Goal: Information Seeking & Learning: Learn about a topic

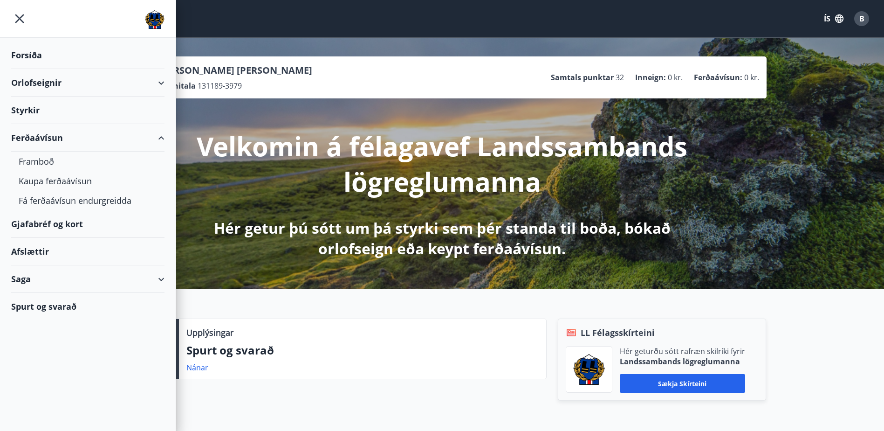
click at [41, 123] on div "Styrkir" at bounding box center [87, 110] width 153 height 28
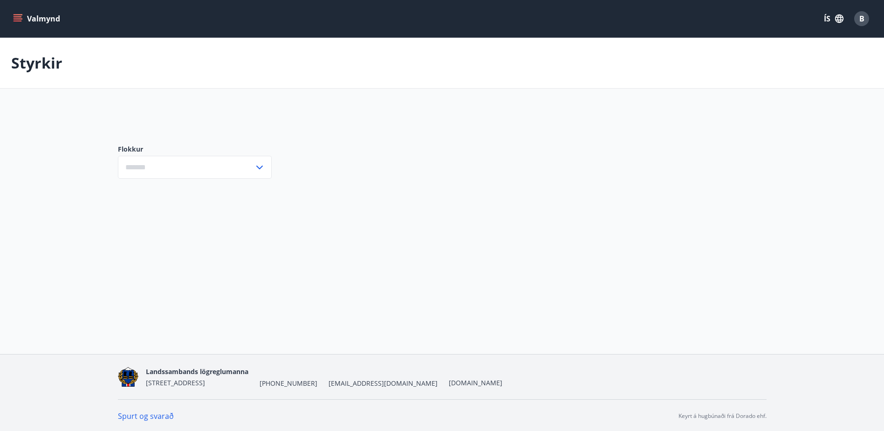
type input "***"
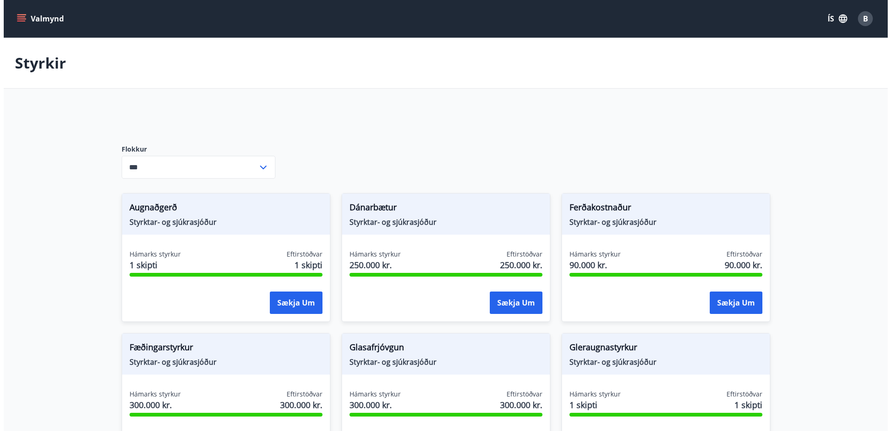
scroll to position [93, 0]
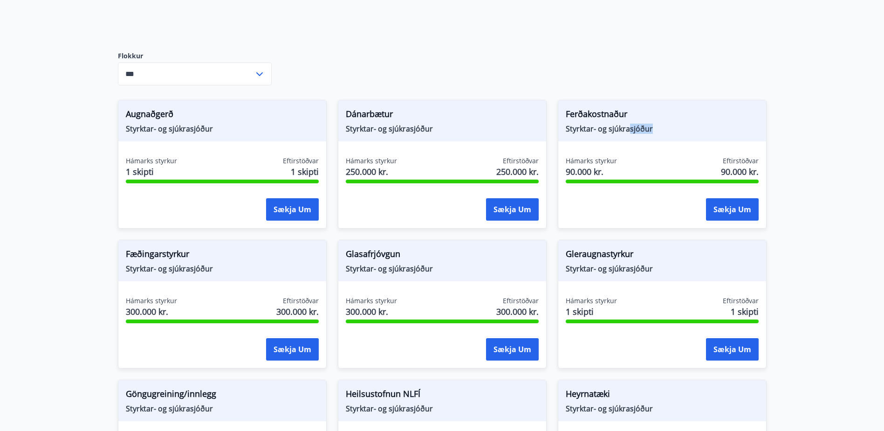
click at [654, 132] on span "Styrktar- og sjúkrasjóður" at bounding box center [662, 129] width 193 height 10
click at [657, 132] on span "Styrktar- og sjúkrasjóður" at bounding box center [662, 129] width 193 height 10
click at [165, 269] on span "Styrktar- og sjúkrasjóður" at bounding box center [222, 268] width 193 height 10
click at [288, 349] on button "Sækja um" at bounding box center [292, 349] width 53 height 22
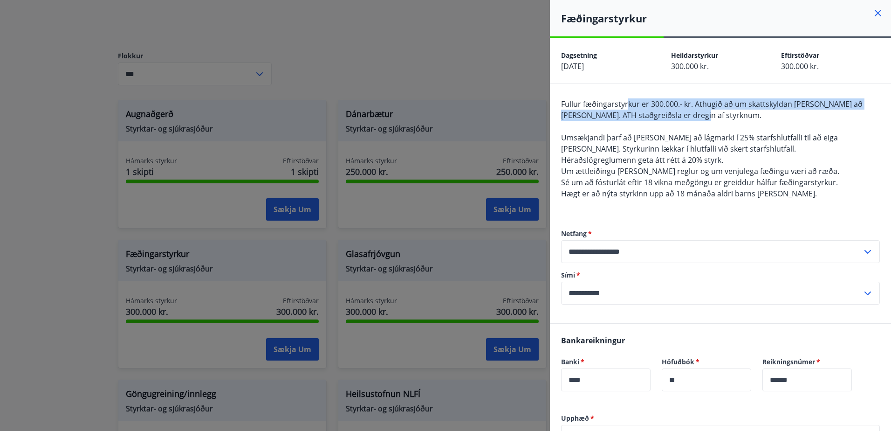
drag, startPoint x: 640, startPoint y: 107, endPoint x: 707, endPoint y: 118, distance: 68.0
click at [707, 118] on div "Fullur fæðingarstyrkur er 300.000.- kr. Athugið að um skattskyldan [PERSON_NAME…" at bounding box center [720, 154] width 319 height 112
click at [709, 119] on div "Fullur fæðingarstyrkur er 300.000.- kr. Athugið að um skattskyldan [PERSON_NAME…" at bounding box center [720, 154] width 319 height 112
drag, startPoint x: 726, startPoint y: 119, endPoint x: 614, endPoint y: 98, distance: 113.7
click at [614, 98] on div "Fullur fæðingarstyrkur er 300.000.- kr. Athugið að um skattskyldan [PERSON_NAME…" at bounding box center [720, 154] width 319 height 112
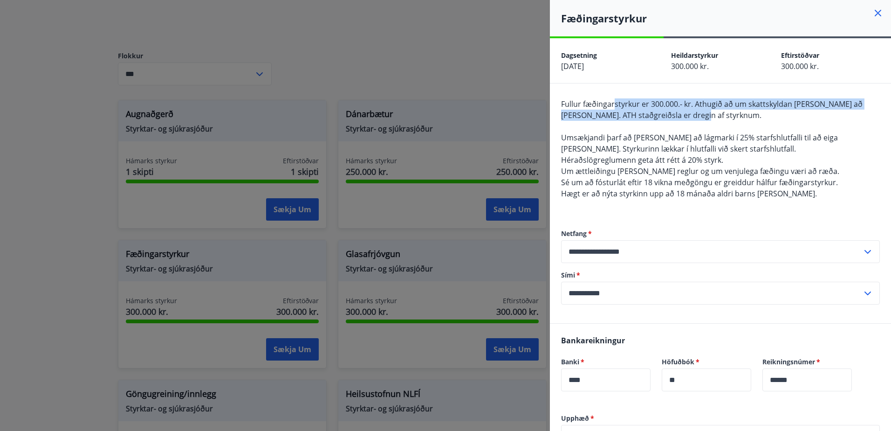
drag, startPoint x: 614, startPoint y: 98, endPoint x: 622, endPoint y: 106, distance: 10.9
click at [614, 98] on div "Fullur fæðingarstyrkur er 300.000.- kr. Athugið að um skattskyldan [PERSON_NAME…" at bounding box center [720, 154] width 319 height 112
drag, startPoint x: 623, startPoint y: 109, endPoint x: 689, endPoint y: 127, distance: 68.8
click at [689, 127] on div "Fullur fæðingarstyrkur er 300.000.- kr. Athugið að um skattskyldan [PERSON_NAME…" at bounding box center [720, 154] width 319 height 112
click at [692, 128] on div "Fullur fæðingarstyrkur er 300.000.- kr. Athugið að um skattskyldan [PERSON_NAME…" at bounding box center [720, 154] width 319 height 112
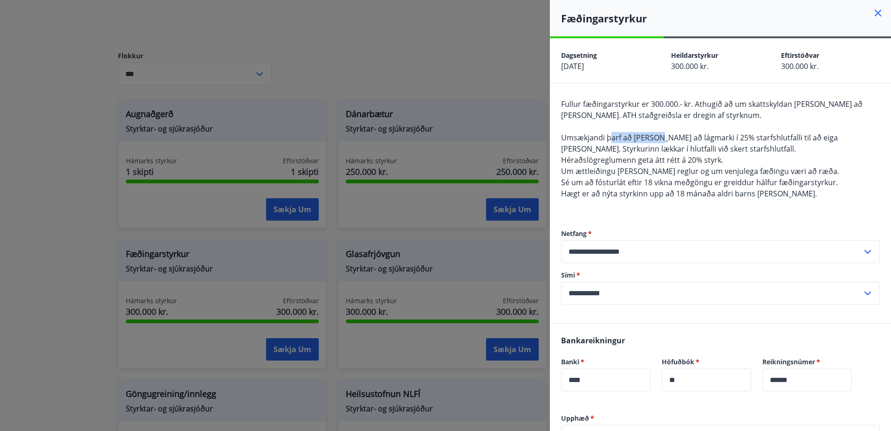
drag, startPoint x: 612, startPoint y: 138, endPoint x: 687, endPoint y: 145, distance: 75.4
click at [687, 145] on span "Umsækjandi þarf að [PERSON_NAME] að lágmarki í 25% starfshlutfalli til að eiga …" at bounding box center [699, 142] width 277 height 21
drag, startPoint x: 687, startPoint y: 145, endPoint x: 703, endPoint y: 147, distance: 16.9
click at [703, 147] on div "Fullur fæðingarstyrkur er 300.000.- kr. Athugið að um skattskyldan [PERSON_NAME…" at bounding box center [720, 154] width 319 height 112
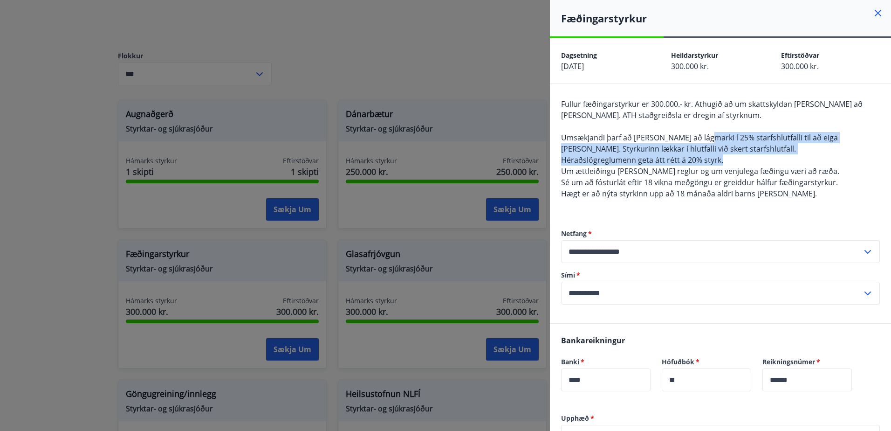
drag, startPoint x: 761, startPoint y: 143, endPoint x: 818, endPoint y: 166, distance: 61.5
click at [818, 166] on div "Fullur fæðingarstyrkur er 300.000.- kr. Athugið að um skattskyldan [PERSON_NAME…" at bounding box center [720, 154] width 319 height 112
drag, startPoint x: 818, startPoint y: 166, endPoint x: 826, endPoint y: 171, distance: 10.0
click at [826, 171] on div "Fullur fæðingarstyrkur er 300.000.- kr. Athugið að um skattskyldan [PERSON_NAME…" at bounding box center [720, 154] width 319 height 112
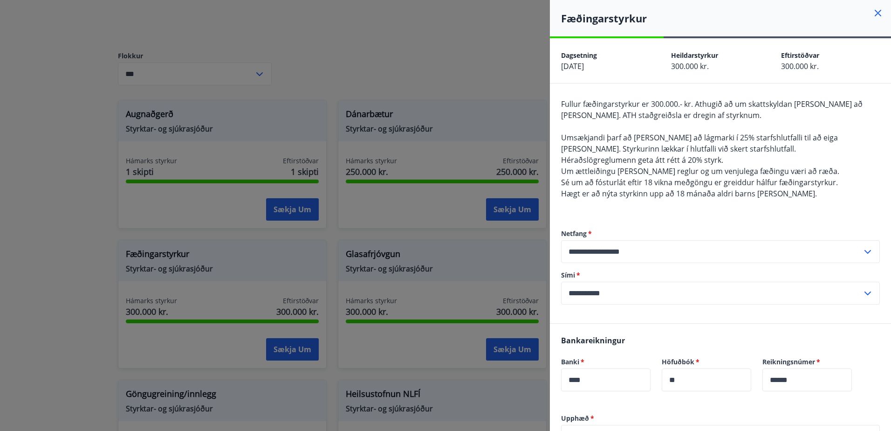
click at [804, 183] on span "Sé um að fósturlát eftir 18 vikna meðgöngu er greiddur hálfur fæðingarstyrkur." at bounding box center [699, 182] width 277 height 10
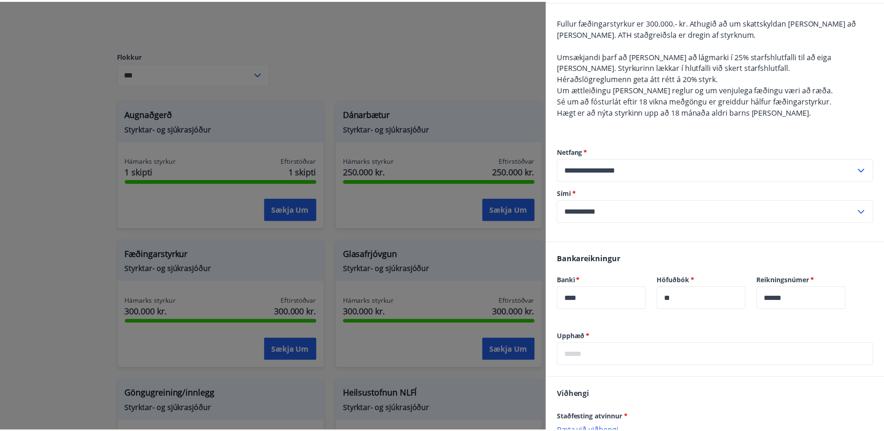
scroll to position [179, 0]
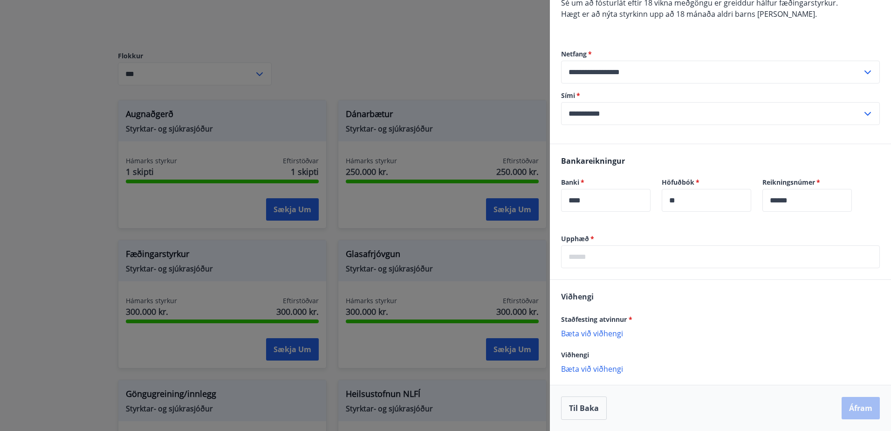
click at [118, 160] on div at bounding box center [445, 215] width 891 height 431
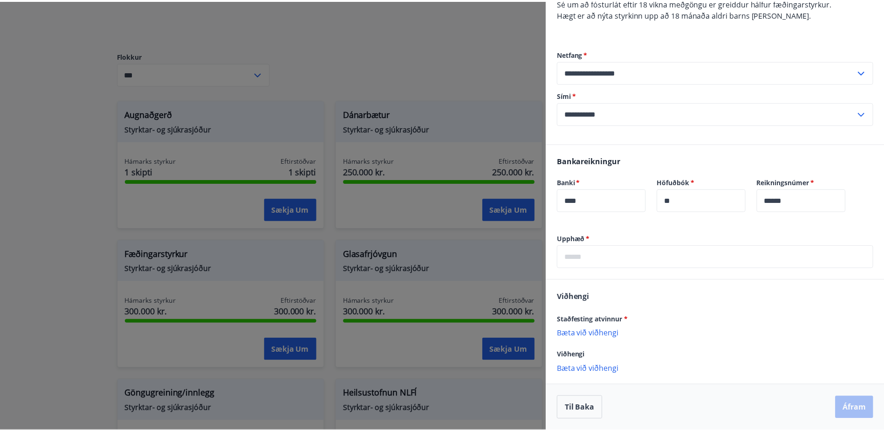
scroll to position [0, 0]
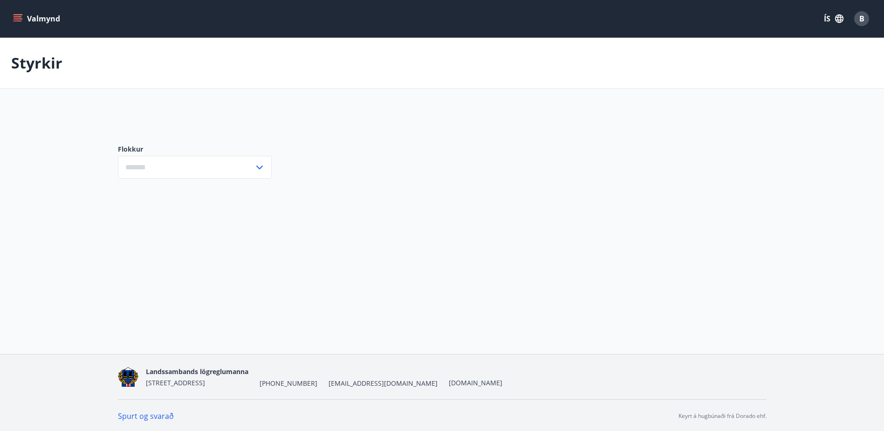
type input "***"
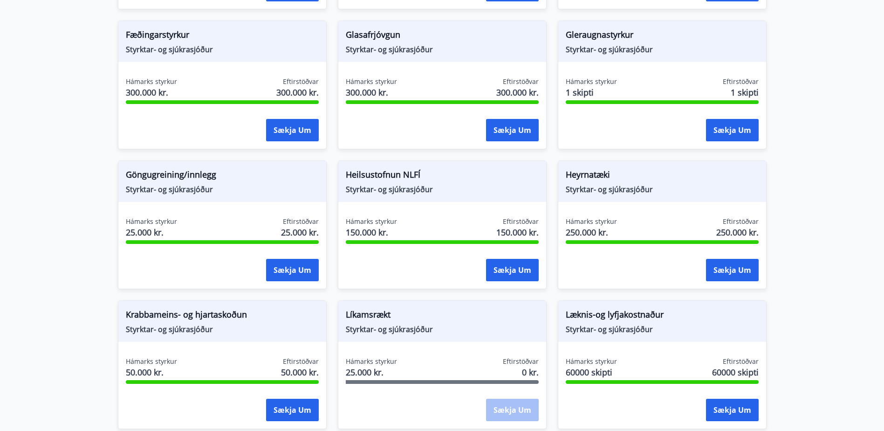
scroll to position [326, 0]
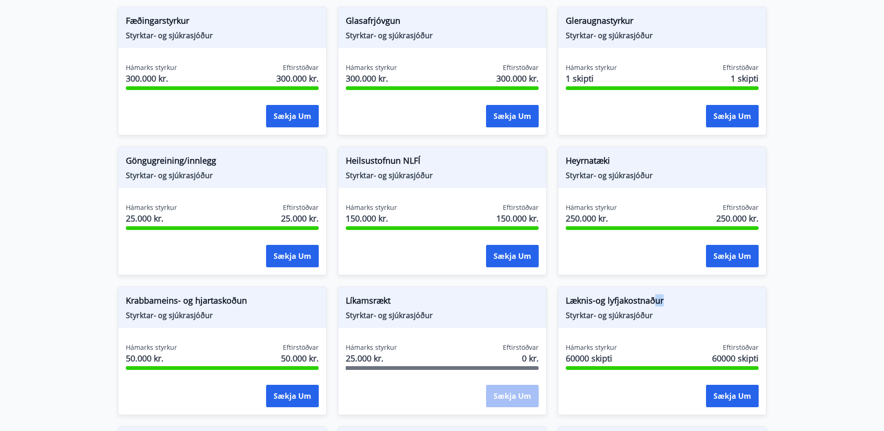
drag, startPoint x: 657, startPoint y: 298, endPoint x: 694, endPoint y: 301, distance: 36.5
click at [694, 301] on span "Læknis-og lyfjakostnaður" at bounding box center [662, 302] width 193 height 16
click at [695, 301] on span "Læknis-og lyfjakostnaður" at bounding box center [662, 302] width 193 height 16
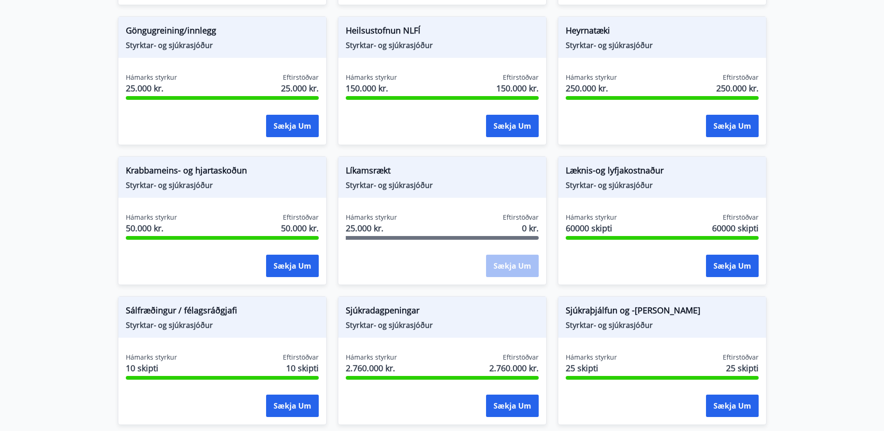
scroll to position [466, 0]
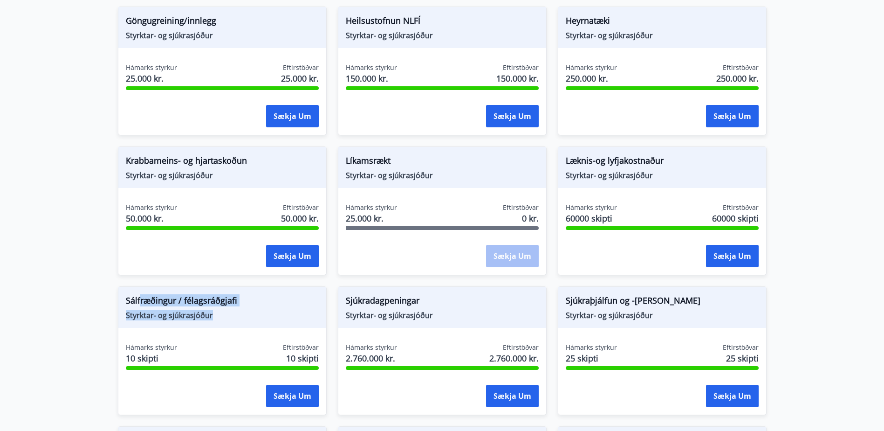
drag, startPoint x: 140, startPoint y: 302, endPoint x: 290, endPoint y: 320, distance: 150.7
click at [290, 320] on div "Sálfræðingur / félagsráðgjafi Styrktar- og sjúkrasjóður" at bounding box center [222, 307] width 208 height 41
click at [291, 320] on span "Styrktar- og sjúkrasjóður" at bounding box center [222, 315] width 193 height 10
click at [269, 320] on span "Styrktar- og sjúkrasjóður" at bounding box center [222, 315] width 193 height 10
drag, startPoint x: 186, startPoint y: 296, endPoint x: 280, endPoint y: 318, distance: 97.2
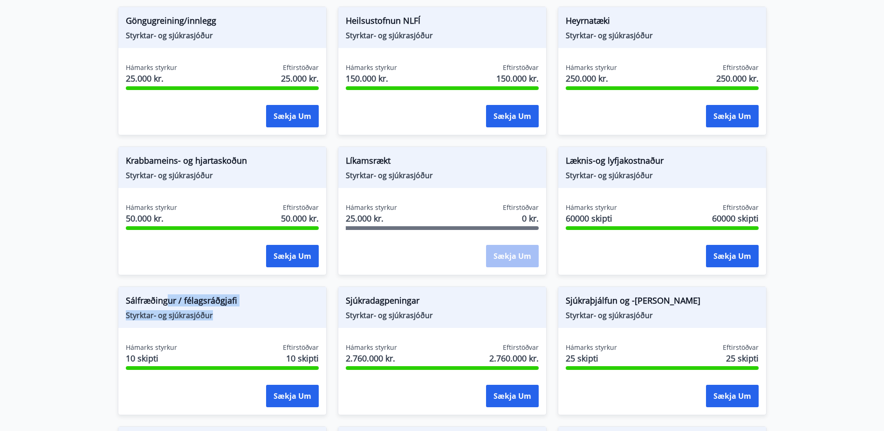
click at [279, 318] on div "Sálfræðingur / félagsráðgjafi Styrktar- og sjúkrasjóður" at bounding box center [222, 307] width 208 height 41
click at [280, 318] on span "Styrktar- og sjúkrasjóður" at bounding box center [222, 315] width 193 height 10
drag, startPoint x: 431, startPoint y: 308, endPoint x: 455, endPoint y: 308, distance: 24.2
click at [442, 308] on span "Sjúkradagpeningar" at bounding box center [442, 302] width 193 height 16
click at [455, 308] on span "Sjúkradagpeningar" at bounding box center [442, 302] width 193 height 16
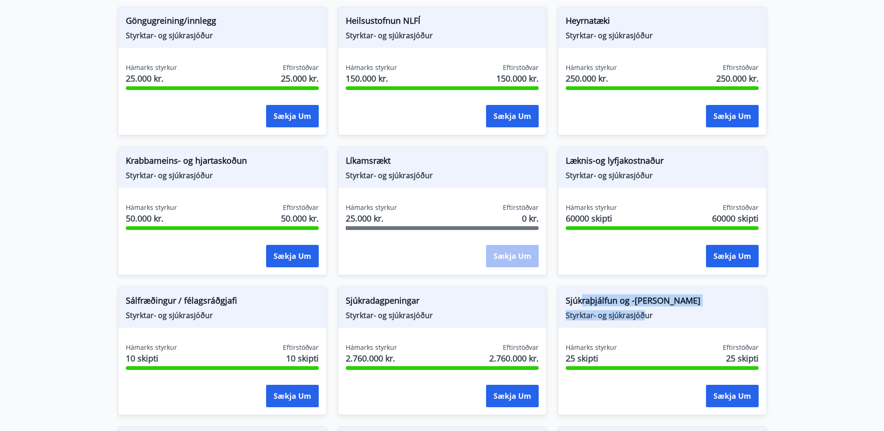
drag, startPoint x: 599, startPoint y: 306, endPoint x: 667, endPoint y: 313, distance: 69.4
click at [658, 312] on div "Sjúkraþjálfun og -nudd Styrktar- og sjúkrasjóður" at bounding box center [662, 307] width 208 height 41
click at [667, 313] on span "Styrktar- og sjúkrasjóður" at bounding box center [662, 315] width 193 height 10
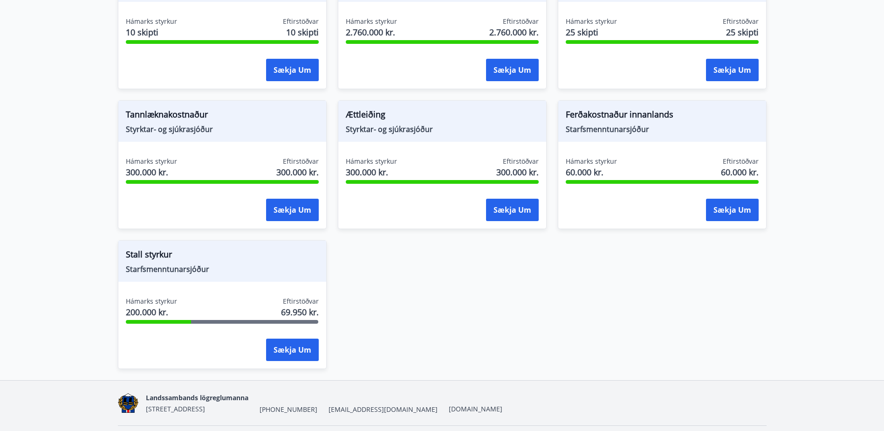
scroll to position [792, 0]
drag, startPoint x: 135, startPoint y: 254, endPoint x: 203, endPoint y: 280, distance: 72.5
click at [203, 280] on div "Stall styrkur Starfsmenntunarsjóður" at bounding box center [222, 260] width 208 height 41
click at [166, 302] on span "Hámarks styrkur" at bounding box center [151, 300] width 51 height 9
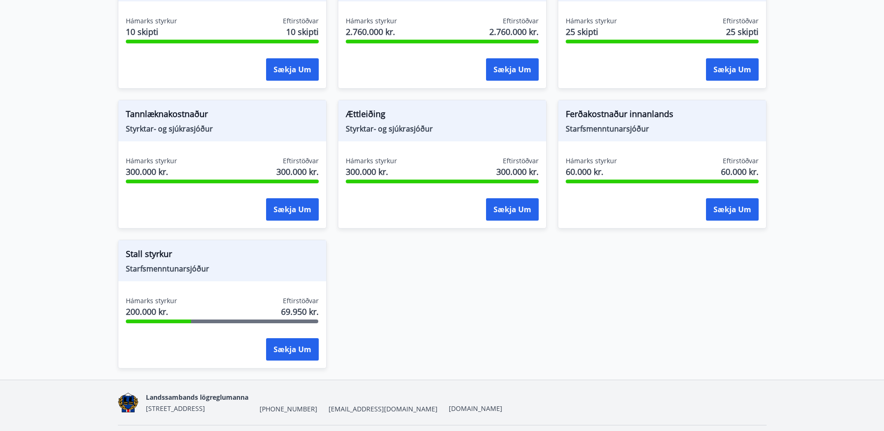
click at [148, 259] on span "Stall styrkur" at bounding box center [222, 256] width 193 height 16
click at [285, 348] on button "Sækja um" at bounding box center [292, 349] width 53 height 22
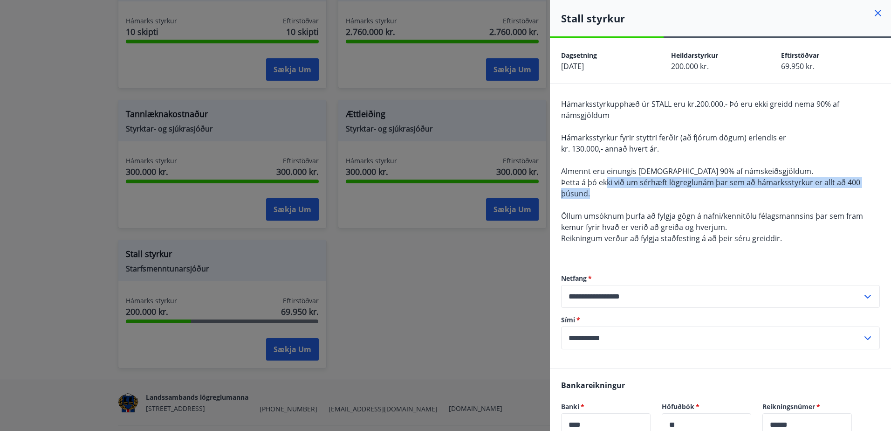
drag, startPoint x: 618, startPoint y: 178, endPoint x: 714, endPoint y: 191, distance: 97.4
click at [714, 191] on div "Hámarksstyrkupphæð úr STALL eru kr.200.000.- Þó eru ekki greidd nema 90% af nám…" at bounding box center [720, 176] width 319 height 157
drag, startPoint x: 594, startPoint y: 184, endPoint x: 757, endPoint y: 200, distance: 163.0
click at [757, 200] on div "Hámarksstyrkupphæð úr STALL eru kr.200.000.- Þó eru ekki greidd nema 90% af nám…" at bounding box center [720, 176] width 319 height 157
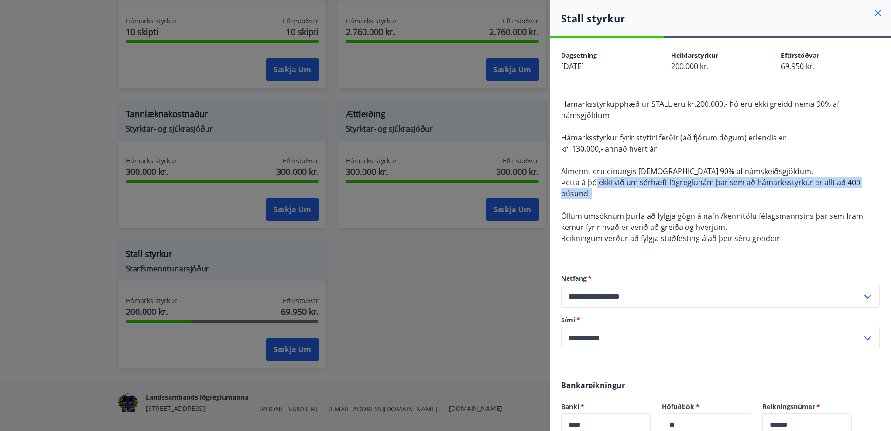
drag, startPoint x: 757, startPoint y: 200, endPoint x: 763, endPoint y: 201, distance: 6.1
click at [763, 201] on div "Hámarksstyrkupphæð úr STALL eru kr.200.000.- Þó eru ekki greidd nema 90% af nám…" at bounding box center [720, 176] width 319 height 157
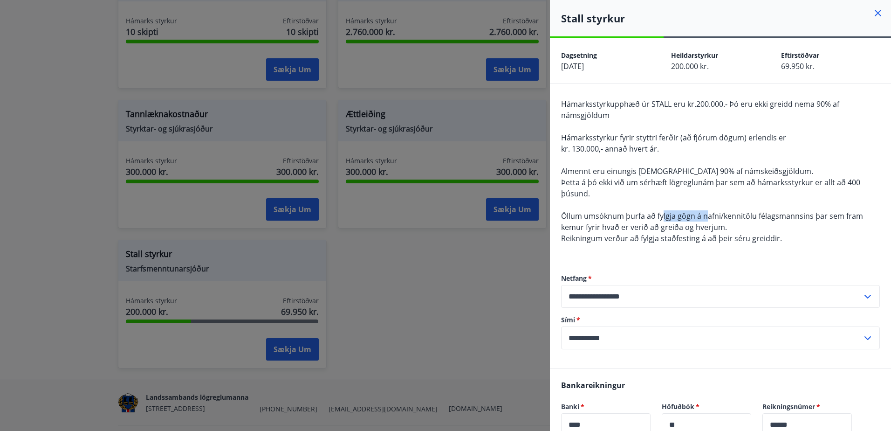
drag, startPoint x: 685, startPoint y: 215, endPoint x: 743, endPoint y: 215, distance: 58.3
click at [743, 215] on span "Öllum umsóknum þurfa að fylgja gögn á nafni/kennitölu félagsmannsins þar sem fr…" at bounding box center [712, 221] width 302 height 21
drag, startPoint x: 743, startPoint y: 215, endPoint x: 759, endPoint y: 215, distance: 15.4
click at [759, 215] on span "Öllum umsóknum þurfa að fylgja gögn á nafni/kennitölu félagsmannsins þar sem fr…" at bounding box center [712, 221] width 302 height 21
click at [507, 272] on div at bounding box center [445, 215] width 891 height 431
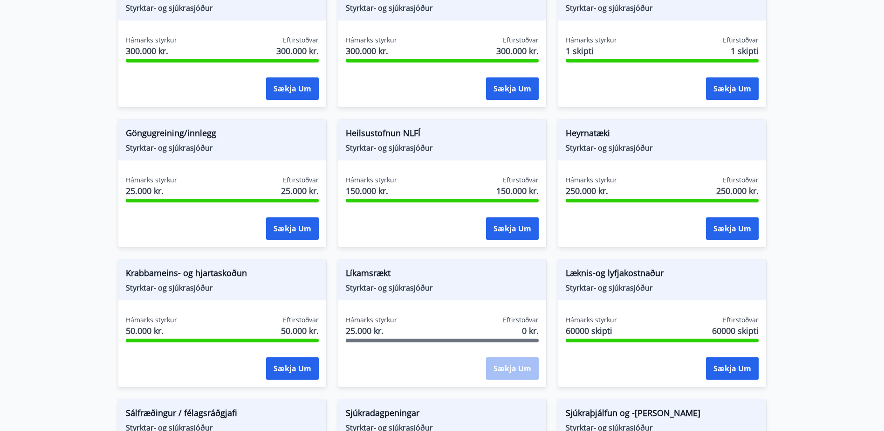
scroll to position [353, 0]
click at [402, 159] on div "Heilsustofnun NLFÍ Styrktar- og sjúkrasjóður" at bounding box center [442, 140] width 208 height 41
click at [509, 223] on button "Sækja um" at bounding box center [512, 229] width 53 height 22
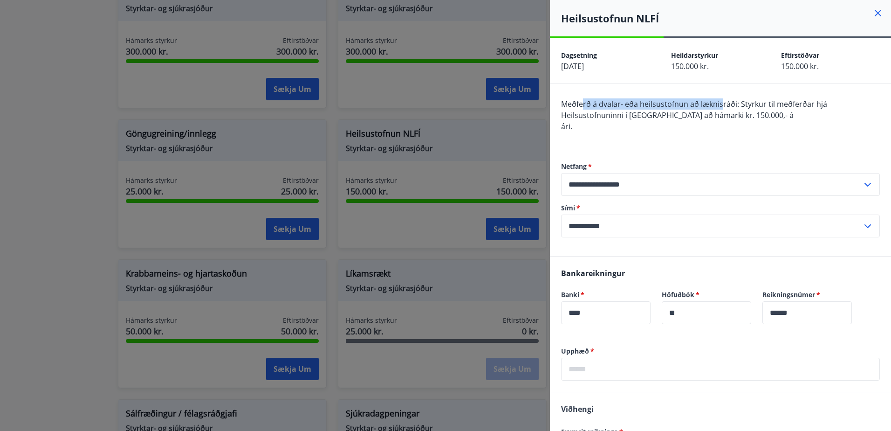
drag, startPoint x: 583, startPoint y: 104, endPoint x: 731, endPoint y: 104, distance: 147.8
click at [724, 104] on span "Meðferð á dvalar- eða heilsustofnun að læknisráði: Styrkur til meðferðar hjá He…" at bounding box center [694, 109] width 266 height 21
click at [731, 104] on span "Meðferð á dvalar- eða heilsustofnun að læknisráði: Styrkur til meðferðar hjá He…" at bounding box center [694, 109] width 266 height 21
drag, startPoint x: 635, startPoint y: 103, endPoint x: 722, endPoint y: 105, distance: 86.3
click at [722, 105] on div "**********" at bounding box center [720, 169] width 341 height 172
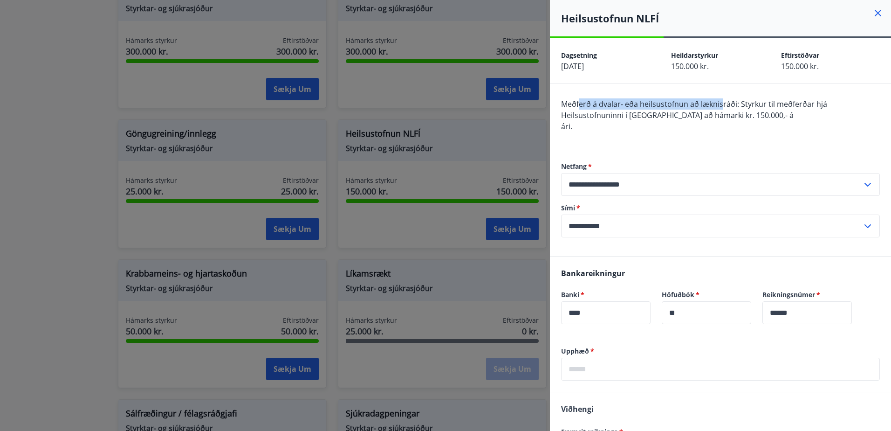
click at [722, 105] on span "Meðferð á dvalar- eða heilsustofnun að læknisráði: Styrkur til meðferðar hjá He…" at bounding box center [694, 109] width 266 height 21
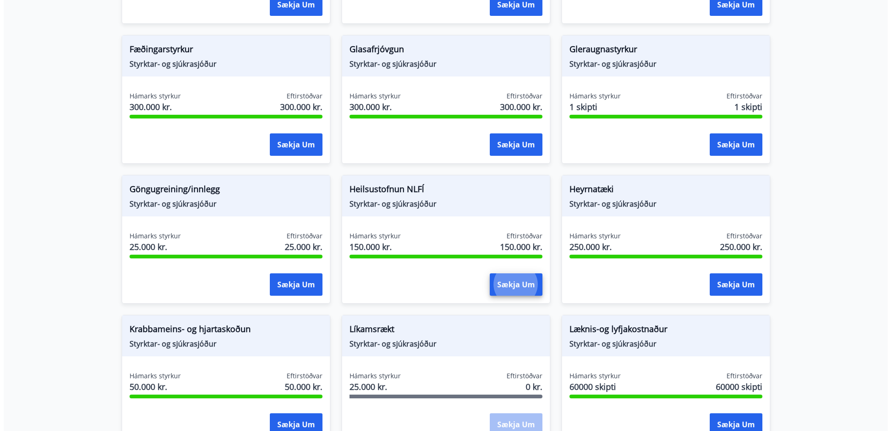
scroll to position [213, 0]
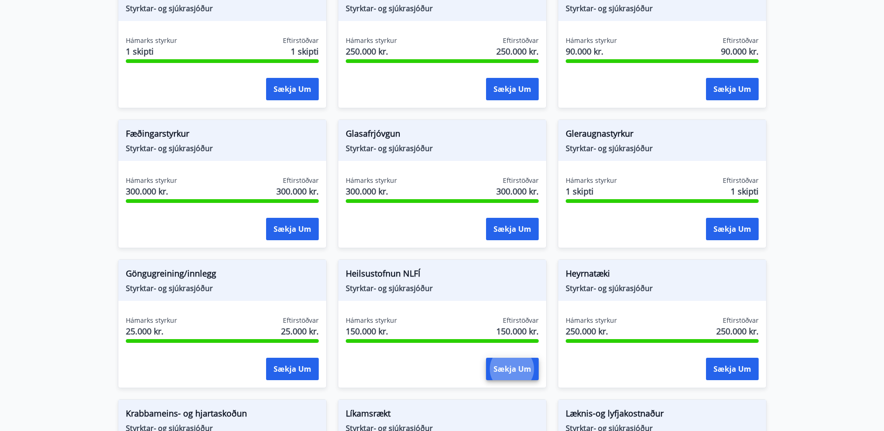
click at [208, 195] on div "Hámarks styrkur 300.000 kr. Eftirstöðvar 300.000 kr." at bounding box center [222, 187] width 193 height 23
click at [149, 151] on span "Styrktar- og sjúkrasjóður" at bounding box center [222, 148] width 193 height 10
click at [151, 181] on span "Hámarks styrkur" at bounding box center [151, 180] width 51 height 9
click at [137, 141] on span "Fæðingarstyrkur" at bounding box center [222, 135] width 193 height 16
click at [179, 131] on span "Fæðingarstyrkur" at bounding box center [222, 135] width 193 height 16
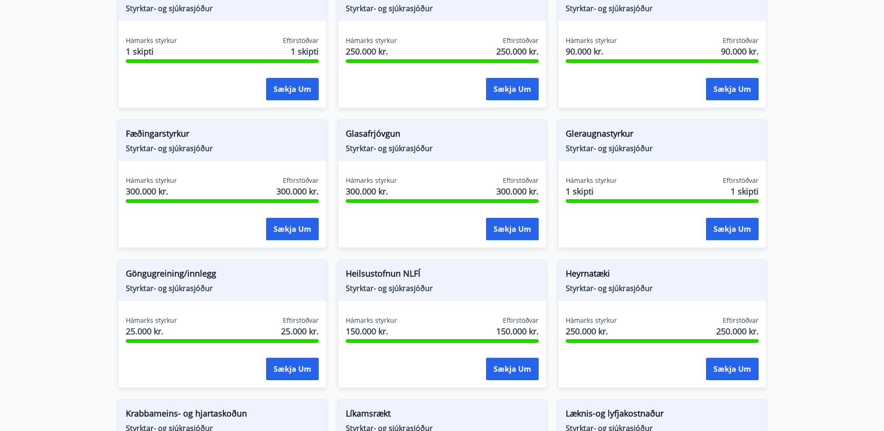
drag, startPoint x: 238, startPoint y: 138, endPoint x: 280, endPoint y: 167, distance: 50.3
click at [239, 139] on span "Fæðingarstyrkur" at bounding box center [222, 135] width 193 height 16
click at [280, 168] on div "Fæðingarstyrkur Styrktar- og sjúkrasjóður Hámarks styrkur 300.000 kr. Eftirstöð…" at bounding box center [222, 183] width 209 height 129
drag, startPoint x: 291, startPoint y: 192, endPoint x: 296, endPoint y: 212, distance: 20.7
click at [292, 195] on span "300.000 kr." at bounding box center [297, 191] width 42 height 12
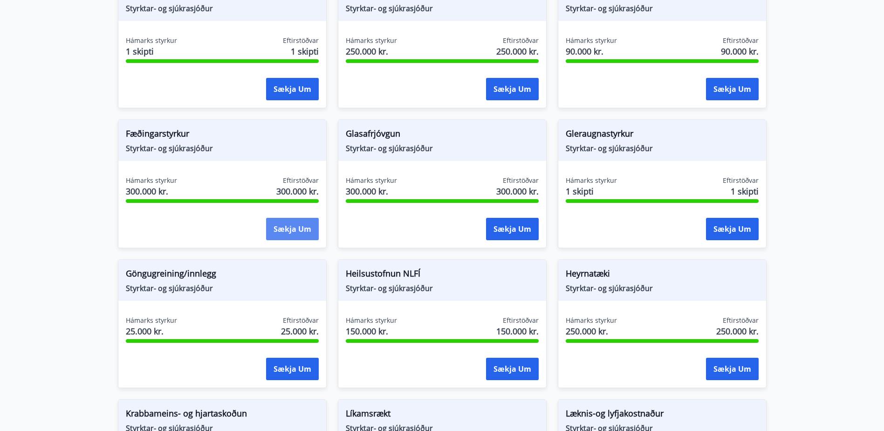
drag, startPoint x: 296, startPoint y: 212, endPoint x: 298, endPoint y: 223, distance: 10.8
click at [298, 223] on div "Hámarks styrkur 300.000 kr. Eftirstöðvar 300.000 kr. Sækja um" at bounding box center [222, 210] width 208 height 68
click at [299, 225] on button "Sækja um" at bounding box center [292, 229] width 53 height 22
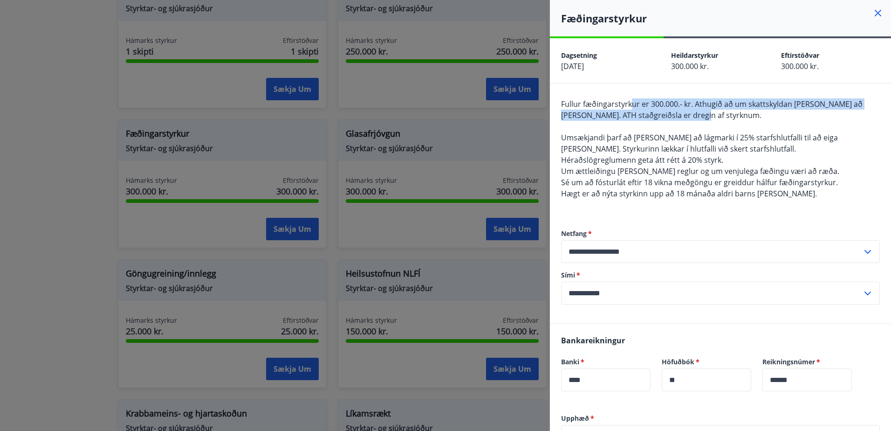
drag, startPoint x: 691, startPoint y: 114, endPoint x: 735, endPoint y: 128, distance: 46.1
click at [725, 125] on div "**********" at bounding box center [720, 203] width 341 height 240
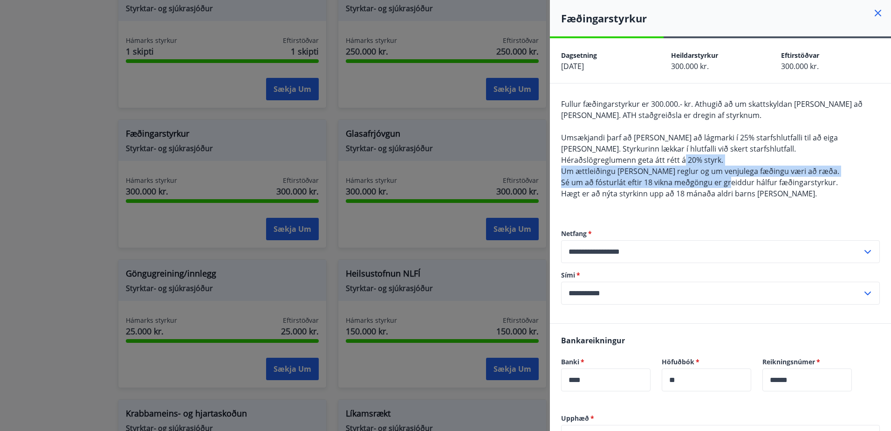
drag, startPoint x: 681, startPoint y: 155, endPoint x: 731, endPoint y: 184, distance: 57.6
click at [731, 184] on span "Fullur fæðingarstyrkur er 300.000.- kr. Athugið að um skattskyldan [PERSON_NAME…" at bounding box center [712, 149] width 302 height 100
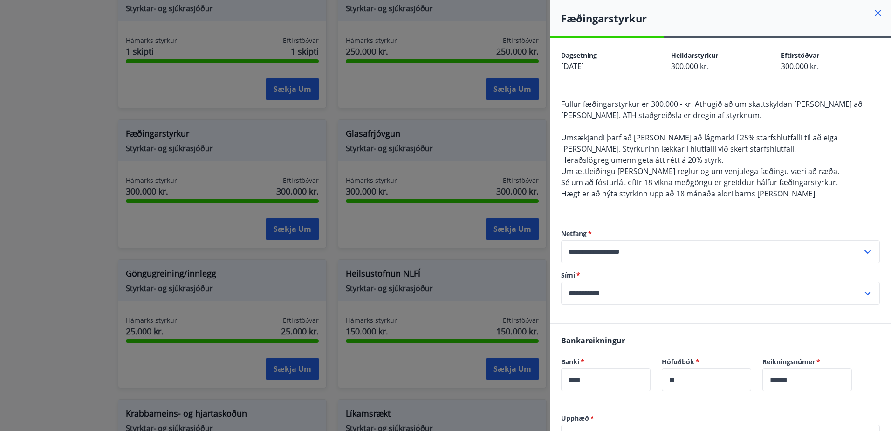
click at [731, 184] on span "Sé um að fósturlát eftir 18 vikna meðgöngu er greiddur hálfur fæðingarstyrkur." at bounding box center [699, 182] width 277 height 10
drag, startPoint x: 612, startPoint y: 183, endPoint x: 795, endPoint y: 186, distance: 182.7
click at [795, 186] on span "Sé um að fósturlát eftir 18 vikna meðgöngu er greiddur hálfur fæðingarstyrkur." at bounding box center [699, 182] width 277 height 10
drag, startPoint x: 795, startPoint y: 186, endPoint x: 786, endPoint y: 197, distance: 13.5
click at [796, 187] on span "Sé um að fósturlát eftir 18 vikna meðgöngu er greiddur hálfur fæðingarstyrkur." at bounding box center [699, 182] width 277 height 10
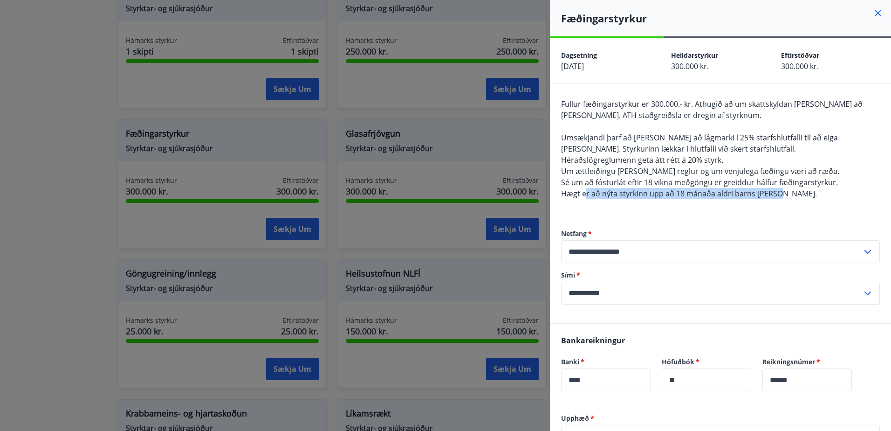
drag, startPoint x: 584, startPoint y: 193, endPoint x: 779, endPoint y: 199, distance: 195.4
click at [779, 199] on div "Fullur fæðingarstyrkur er 300.000.- kr. Athugið að um skattskyldan [PERSON_NAME…" at bounding box center [720, 154] width 319 height 112
drag, startPoint x: 810, startPoint y: 194, endPoint x: 599, endPoint y: 193, distance: 211.2
click at [599, 193] on div "Fullur fæðingarstyrkur er 300.000.- kr. Athugið að um skattskyldan [PERSON_NAME…" at bounding box center [720, 154] width 319 height 112
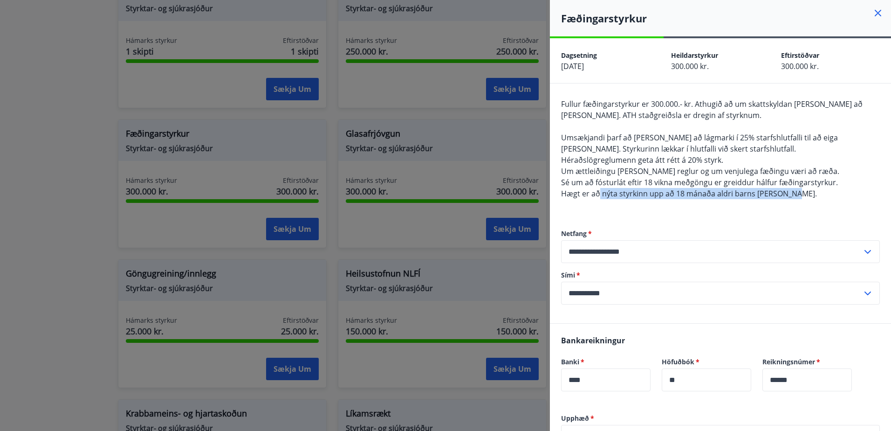
click at [599, 193] on span "Hægt er að nýta styrkinn upp að 18 mánaða aldri barns [PERSON_NAME]." at bounding box center [689, 193] width 256 height 10
drag, startPoint x: 667, startPoint y: 194, endPoint x: 802, endPoint y: 194, distance: 135.2
click at [802, 194] on div "Fullur fæðingarstyrkur er 300.000.- kr. Athugið að um skattskyldan [PERSON_NAME…" at bounding box center [720, 154] width 319 height 112
drag, startPoint x: 805, startPoint y: 196, endPoint x: 584, endPoint y: 207, distance: 220.8
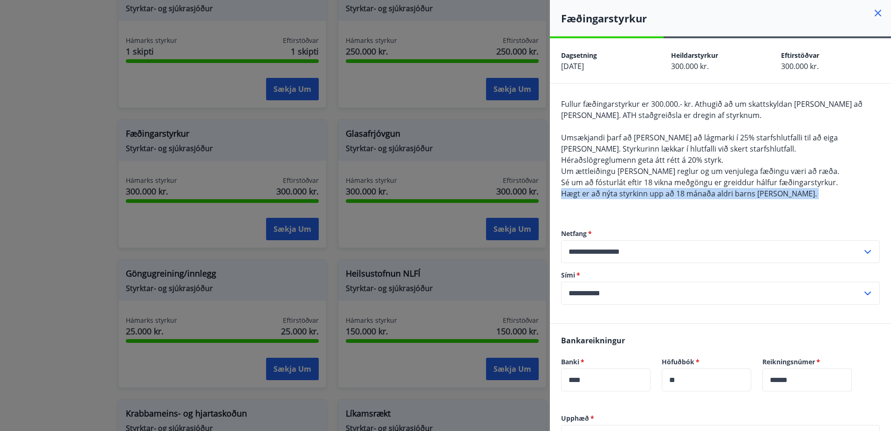
click at [584, 207] on div "Fullur fæðingarstyrkur er 300.000.- kr. Athugið að um skattskyldan [PERSON_NAME…" at bounding box center [720, 154] width 319 height 112
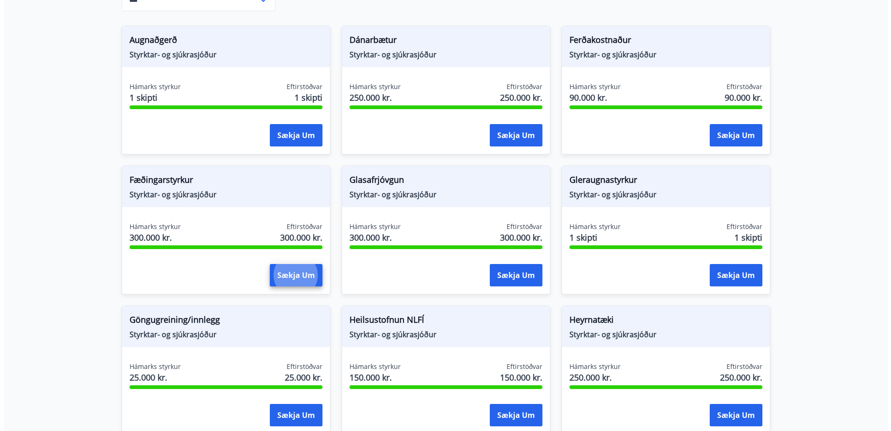
scroll to position [167, 0]
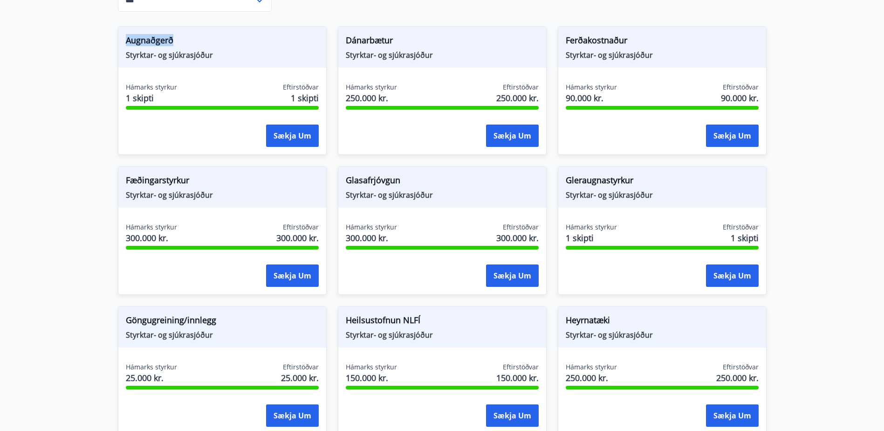
drag, startPoint x: 125, startPoint y: 43, endPoint x: 232, endPoint y: 43, distance: 107.2
click at [232, 43] on div "Augnaðgerð Styrktar- og sjúkrasjóður" at bounding box center [222, 47] width 208 height 41
drag, startPoint x: 232, startPoint y: 43, endPoint x: 494, endPoint y: 48, distance: 261.5
click at [494, 48] on span "Dánarbætur" at bounding box center [442, 42] width 193 height 16
drag, startPoint x: 494, startPoint y: 48, endPoint x: 709, endPoint y: 54, distance: 215.0
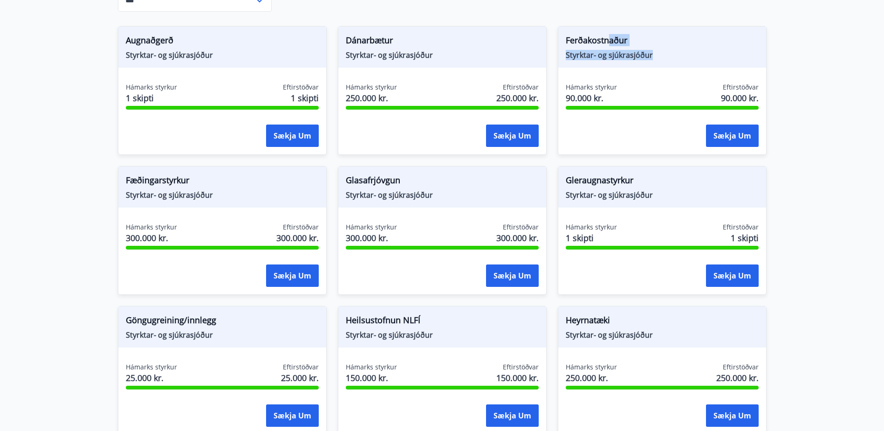
click at [709, 54] on div "Ferðakostnaður Styrktar- og sjúkrasjóður" at bounding box center [662, 47] width 208 height 41
drag, startPoint x: 709, startPoint y: 54, endPoint x: 746, endPoint y: 140, distance: 94.1
click at [746, 140] on button "Sækja um" at bounding box center [732, 135] width 53 height 22
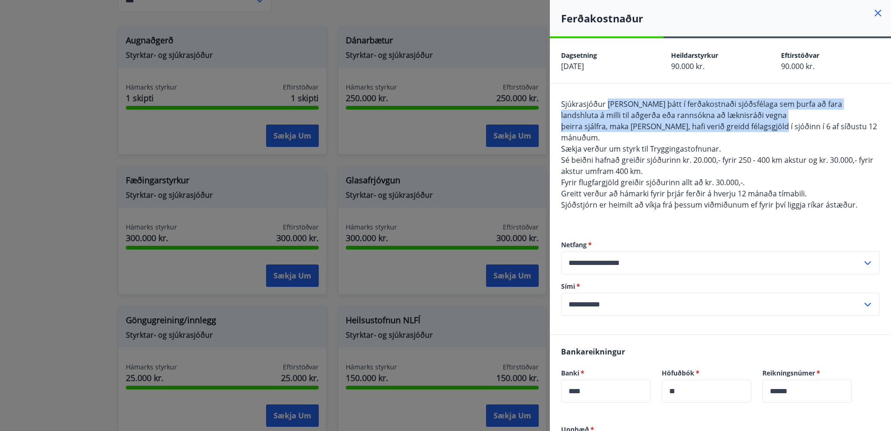
drag, startPoint x: 784, startPoint y: 124, endPoint x: 795, endPoint y: 124, distance: 11.2
click at [795, 124] on span "Sjúkrasjóður tekur þátt í ferðakostnaði sjóðsfélaga sem þurfa að fara landshlut…" at bounding box center [719, 154] width 316 height 111
click at [797, 124] on span "þeirra sjálfra, maka eða barna, hafi verið greidd félagsgjöld í sjóðinn í 6 af …" at bounding box center [719, 131] width 316 height 21
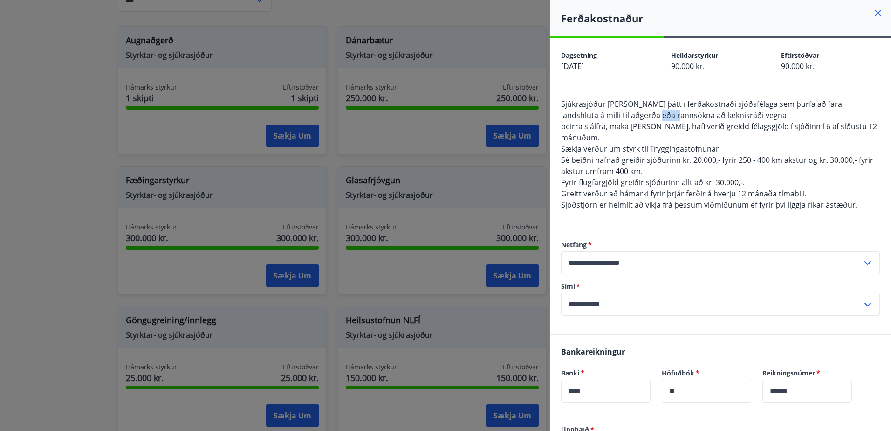
drag, startPoint x: 629, startPoint y: 114, endPoint x: 711, endPoint y: 123, distance: 82.5
click at [711, 123] on span "Sjúkrasjóður tekur þátt í ferðakostnaði sjóðsfélaga sem þurfa að fara landshlut…" at bounding box center [719, 154] width 316 height 111
drag, startPoint x: 711, startPoint y: 123, endPoint x: 726, endPoint y: 123, distance: 14.9
click at [725, 123] on span "þeirra sjálfra, maka eða barna, hafi verið greidd félagsgjöld í sjóðinn í 6 af …" at bounding box center [719, 131] width 316 height 21
